Goal: Task Accomplishment & Management: Manage account settings

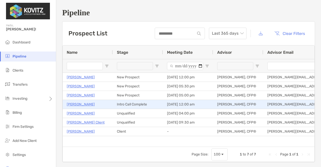
click at [81, 104] on p "Jacob Ahlers" at bounding box center [81, 104] width 28 height 6
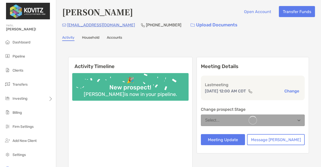
drag, startPoint x: 0, startPoint y: 0, endPoint x: 93, endPoint y: 37, distance: 100.2
click at [93, 37] on link "Household" at bounding box center [90, 38] width 17 height 6
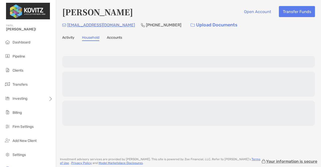
click at [71, 37] on link "Activity" at bounding box center [68, 38] width 12 height 6
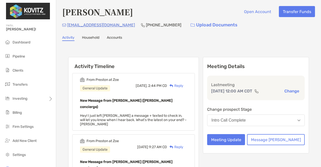
click at [174, 111] on div "New Message from [PERSON_NAME] ([PERSON_NAME] concierge) Hey! I just left [PERS…" at bounding box center [133, 111] width 107 height 29
click at [183, 84] on div "Reply" at bounding box center [175, 85] width 16 height 5
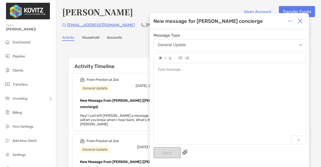
click at [173, 69] on div at bounding box center [229, 69] width 144 height 5
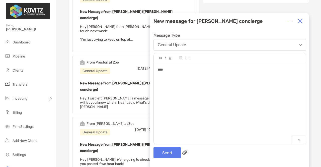
scroll to position [150, 0]
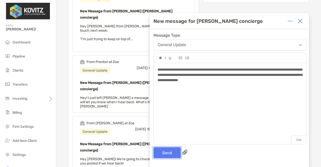
click at [160, 151] on button "Send" at bounding box center [166, 152] width 27 height 11
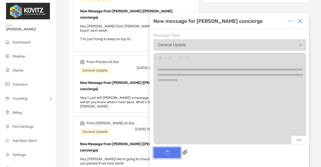
scroll to position [193, 0]
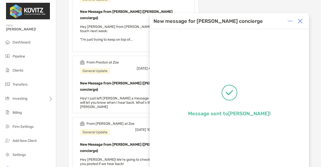
click at [117, 60] on div "From Preston at Zoe General Update" at bounding box center [99, 67] width 39 height 14
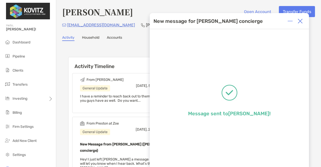
click at [152, 59] on div "Message sent to [PERSON_NAME] !" at bounding box center [229, 106] width 159 height 154
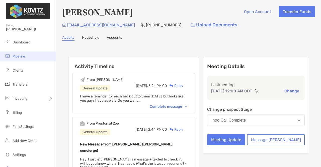
click at [17, 56] on span "Pipeline" at bounding box center [19, 56] width 13 height 4
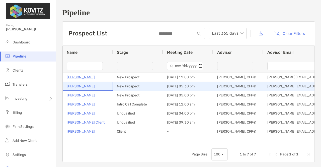
click at [78, 86] on p "[PERSON_NAME]" at bounding box center [81, 86] width 28 height 6
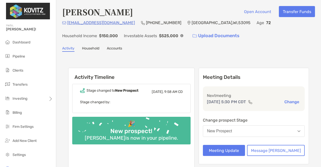
click at [95, 50] on link "Household" at bounding box center [90, 49] width 17 height 6
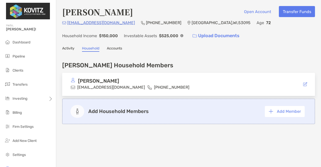
click at [116, 47] on link "Accounts" at bounding box center [114, 49] width 15 height 6
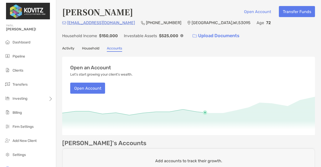
drag, startPoint x: 63, startPoint y: 49, endPoint x: 73, endPoint y: 51, distance: 10.1
click at [64, 49] on link "Activity" at bounding box center [68, 49] width 12 height 6
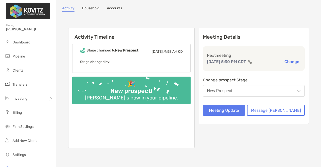
scroll to position [75, 0]
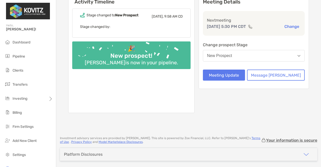
click at [153, 60] on div "Judy Krudwig is now in your pipeline." at bounding box center [131, 62] width 97 height 6
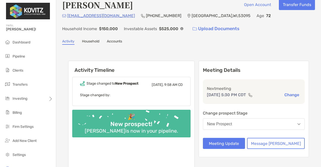
scroll to position [0, 0]
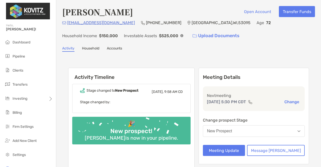
click at [260, 129] on button "New Prospect" at bounding box center [254, 131] width 102 height 12
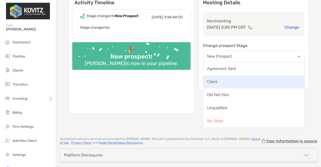
scroll to position [75, 0]
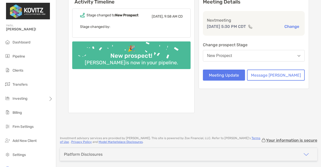
click at [309, 69] on div "Activity Timeline Stage changed to New Prospect Yesterday, 9:58 AM CD Stage cha…" at bounding box center [188, 53] width 253 height 144
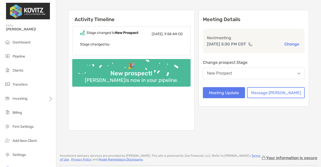
scroll to position [50, 0]
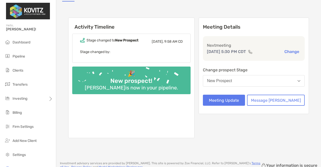
click at [240, 76] on button "New Prospect" at bounding box center [254, 81] width 102 height 12
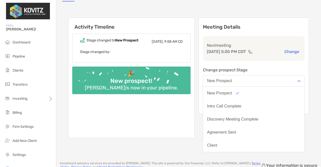
click at [306, 94] on div "Activity Timeline Stage changed to New Prospect Yesterday, 9:58 AM CD Stage cha…" at bounding box center [188, 79] width 253 height 144
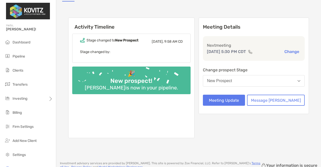
click at [245, 84] on button "New Prospect" at bounding box center [254, 81] width 102 height 12
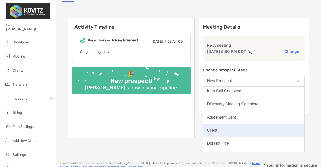
scroll to position [39, 0]
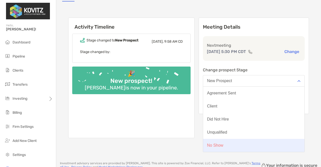
click at [223, 144] on div "No Show" at bounding box center [215, 145] width 16 height 5
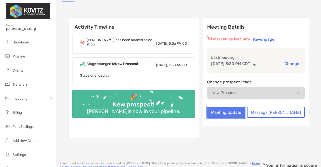
click at [237, 113] on button "Meeting Update" at bounding box center [226, 111] width 38 height 11
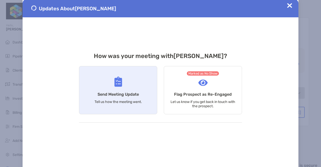
click at [117, 83] on img at bounding box center [118, 81] width 8 height 10
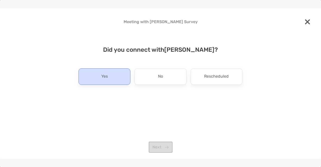
click at [103, 79] on p "Yes" at bounding box center [104, 76] width 7 height 8
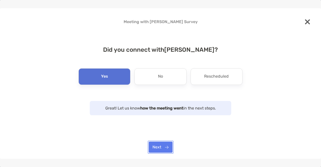
click at [164, 146] on button "Next" at bounding box center [161, 146] width 24 height 11
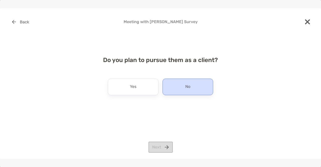
click at [183, 84] on div "No" at bounding box center [187, 86] width 51 height 17
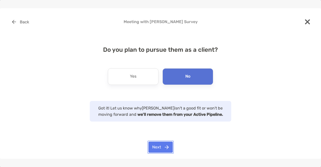
click at [160, 148] on button "Next" at bounding box center [160, 146] width 24 height 11
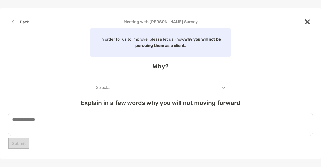
click at [134, 85] on button "Select..." at bounding box center [160, 88] width 138 height 12
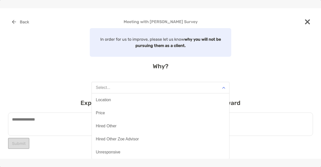
click at [126, 100] on button "Location" at bounding box center [160, 99] width 137 height 13
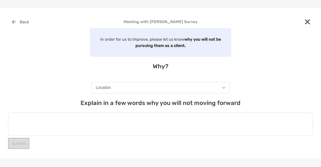
click at [86, 119] on textarea at bounding box center [160, 123] width 305 height 23
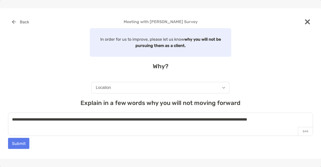
type textarea "**********"
click at [19, 147] on button "Submit" at bounding box center [18, 143] width 21 height 11
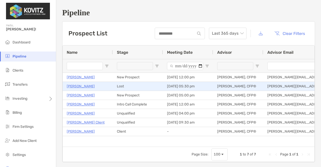
click at [81, 85] on p "[PERSON_NAME]" at bounding box center [81, 86] width 28 height 6
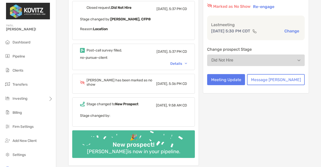
scroll to position [25, 0]
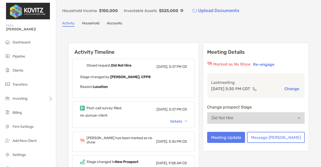
click at [189, 123] on div "Post-call survey filled. [DATE], 5:37 PM CD no-pursue-client Details" at bounding box center [133, 114] width 123 height 26
click at [187, 121] on div "Details" at bounding box center [178, 121] width 17 height 4
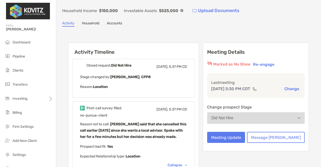
scroll to position [100, 0]
